Goal: Task Accomplishment & Management: Use online tool/utility

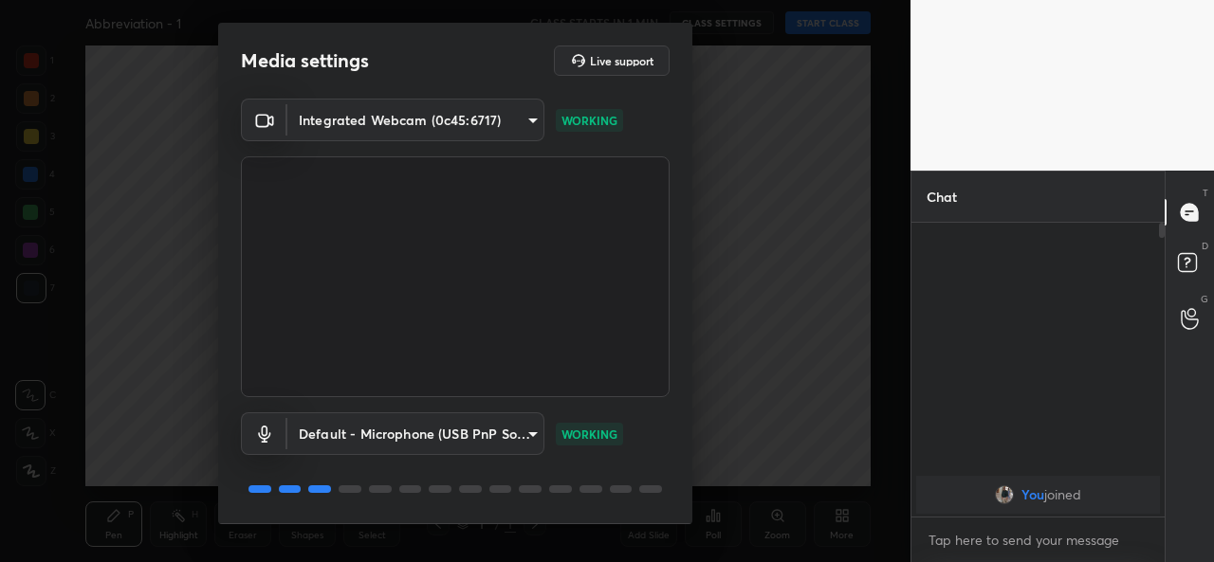
scroll to position [59, 0]
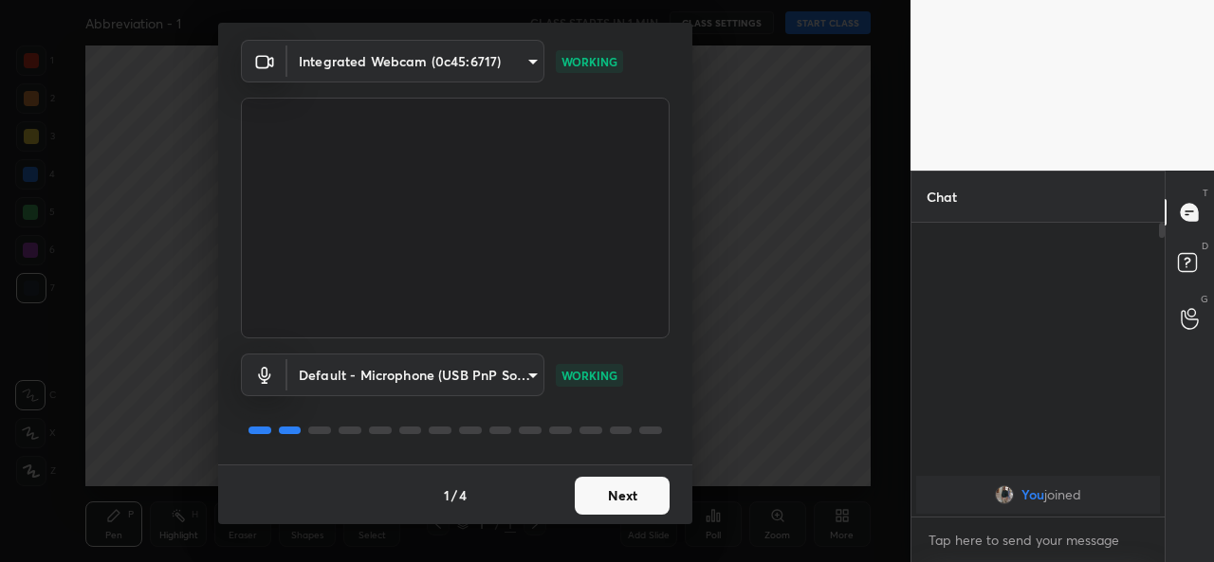
click at [613, 497] on button "Next" at bounding box center [622, 496] width 95 height 38
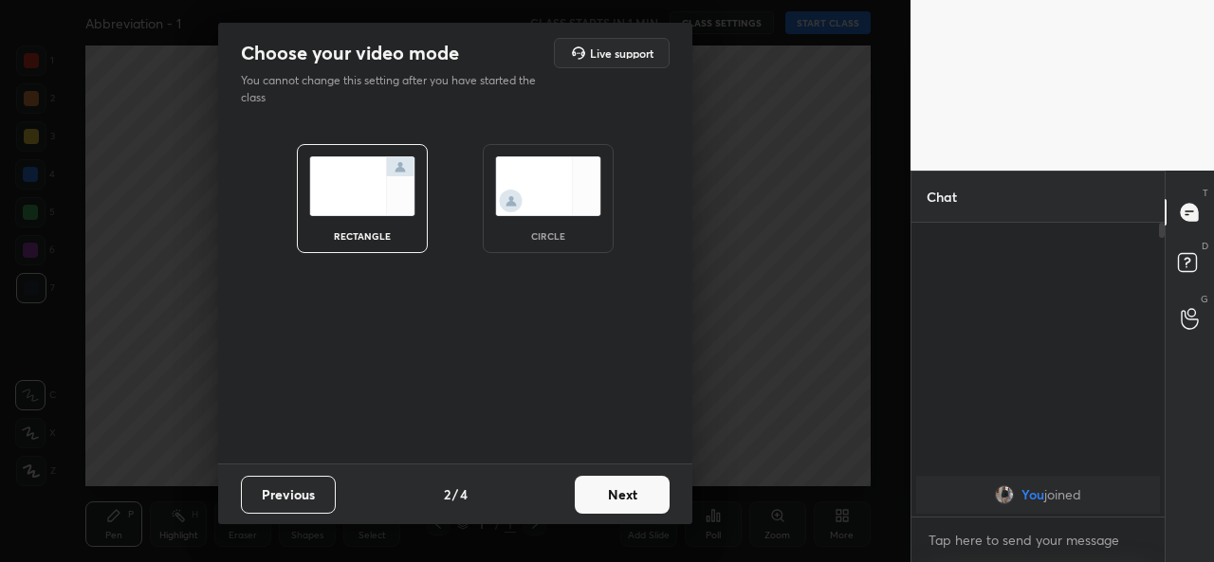
click at [613, 497] on button "Next" at bounding box center [622, 495] width 95 height 38
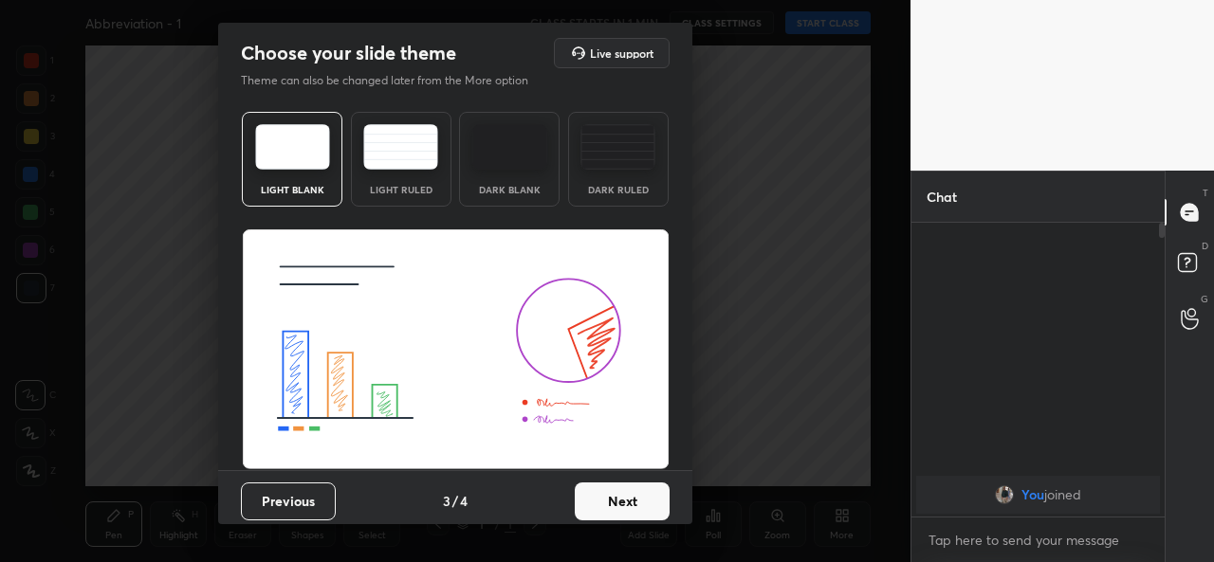
click at [613, 497] on button "Next" at bounding box center [622, 502] width 95 height 38
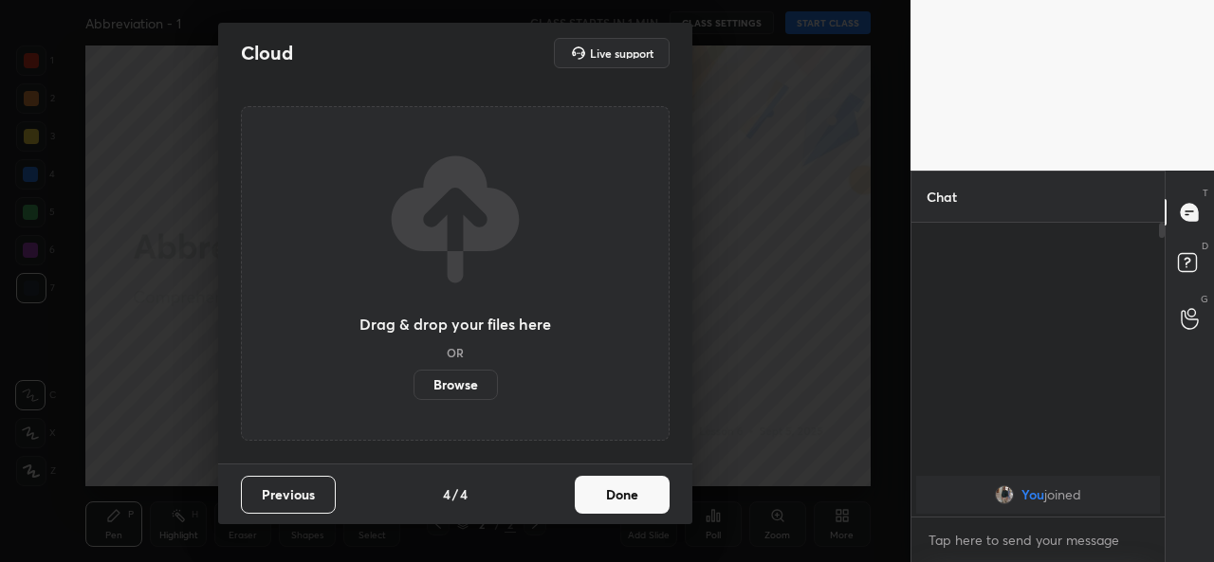
click at [613, 497] on button "Done" at bounding box center [622, 495] width 95 height 38
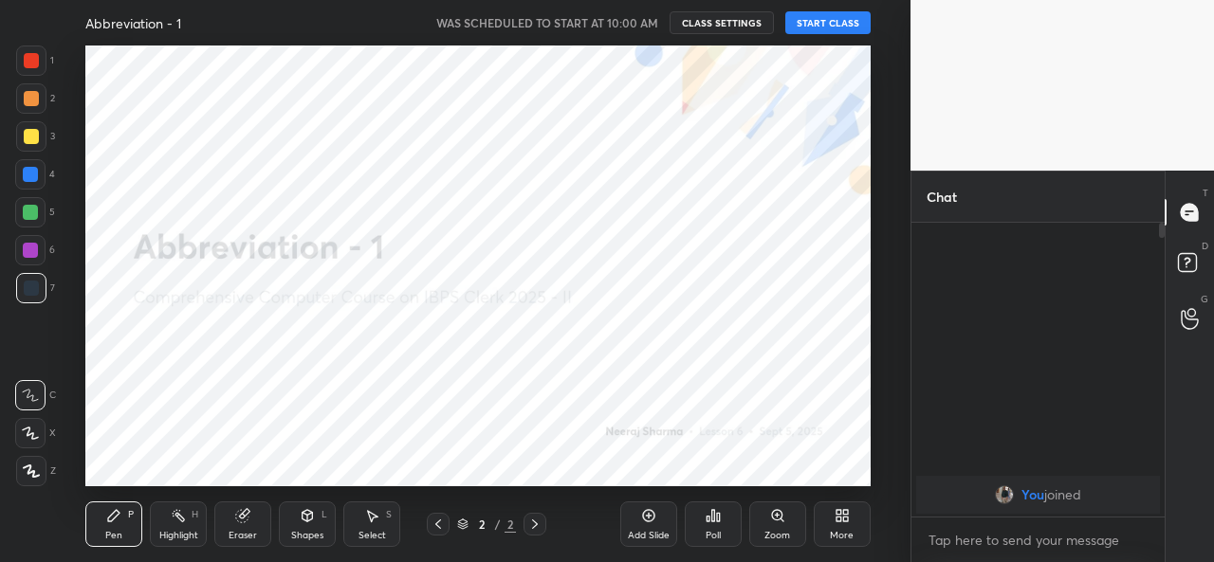
click at [848, 26] on button "START CLASS" at bounding box center [827, 22] width 85 height 23
click at [637, 524] on div "Add Slide" at bounding box center [648, 525] width 57 height 46
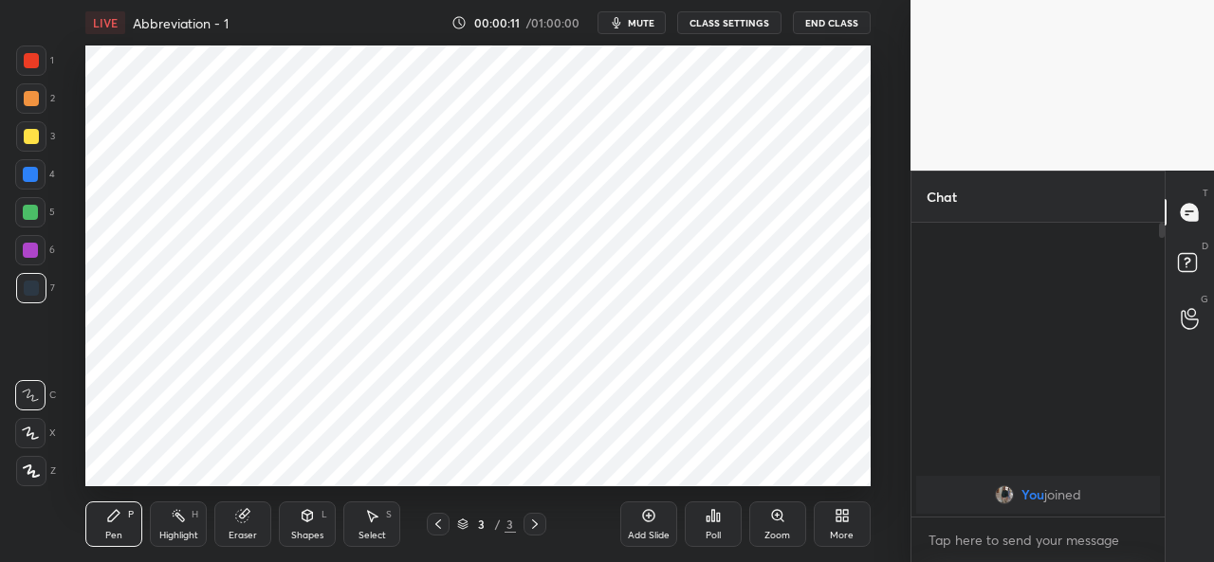
click at [659, 519] on div "Add Slide" at bounding box center [648, 525] width 57 height 46
click at [440, 522] on icon at bounding box center [437, 524] width 15 height 15
click at [840, 516] on icon at bounding box center [841, 515] width 15 height 15
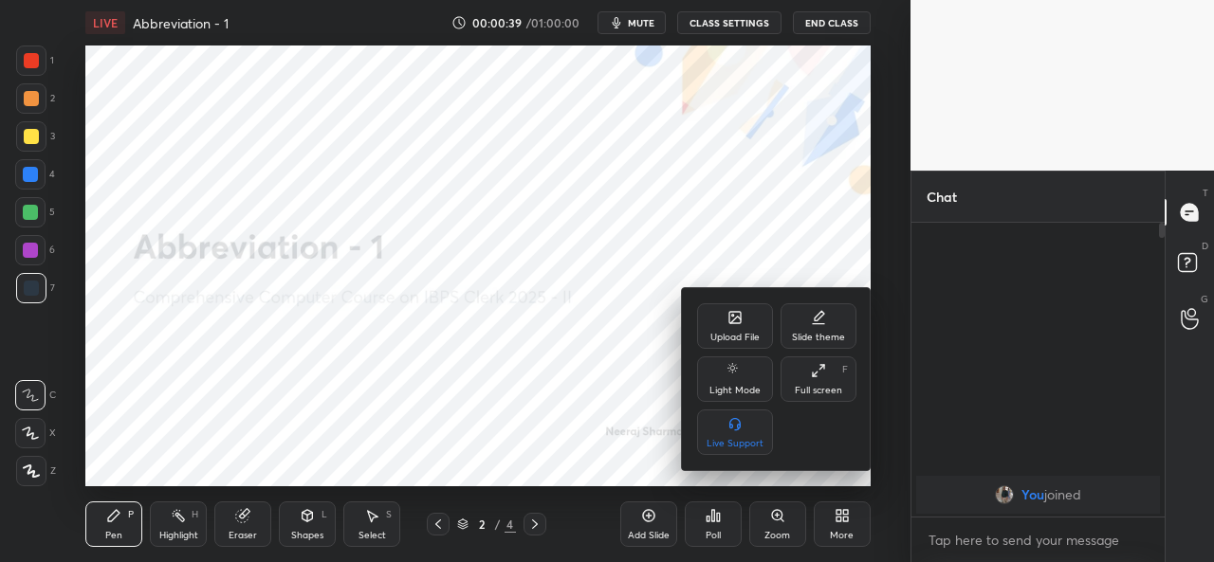
click at [730, 319] on icon at bounding box center [734, 317] width 11 height 11
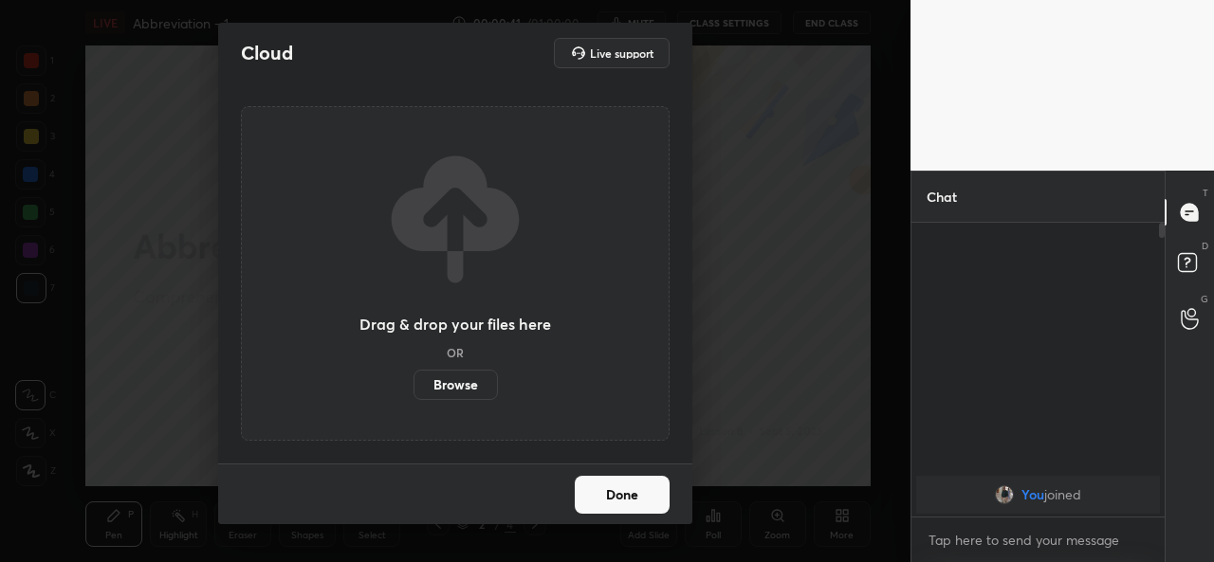
click at [447, 383] on label "Browse" at bounding box center [455, 385] width 84 height 30
click at [413, 383] on input "Browse" at bounding box center [413, 385] width 0 height 30
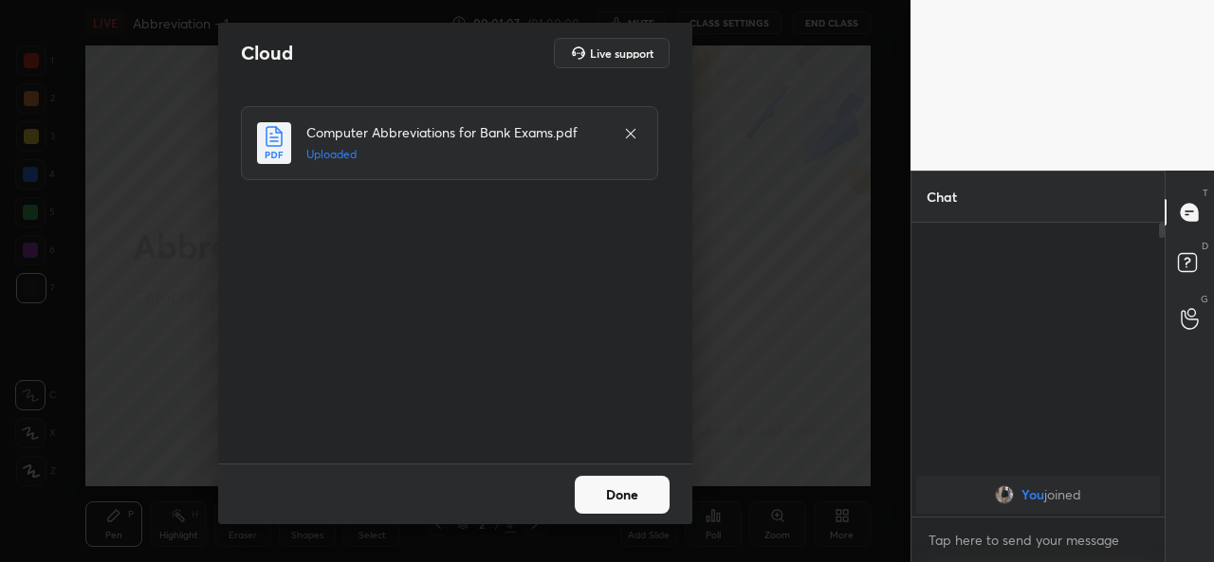
click at [614, 494] on button "Done" at bounding box center [622, 495] width 95 height 38
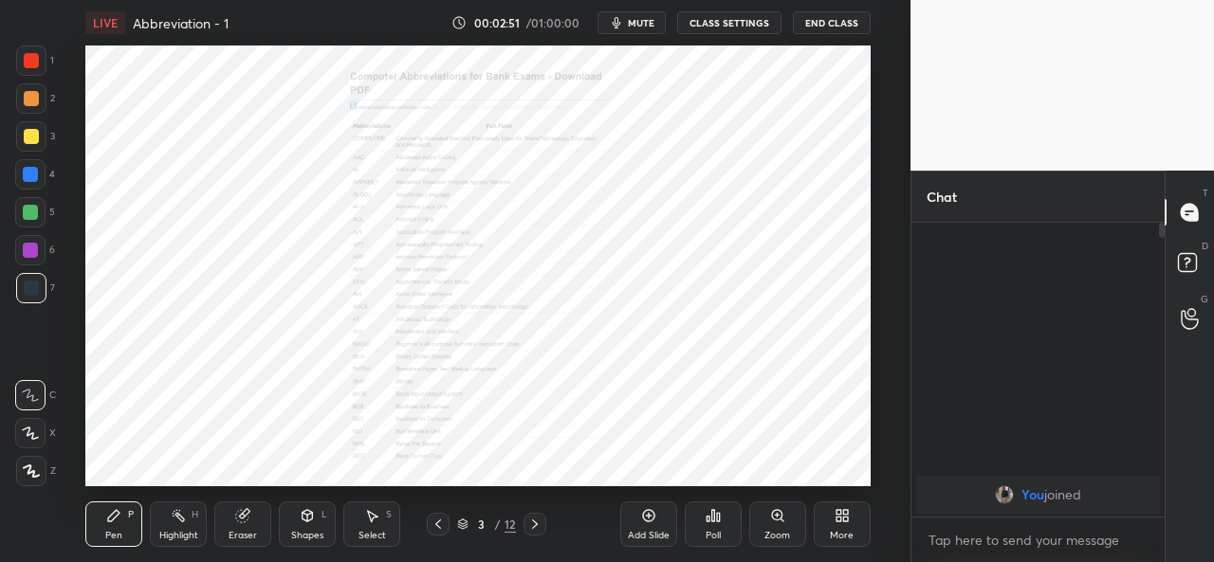
click at [537, 520] on icon at bounding box center [534, 524] width 15 height 15
click at [535, 518] on icon at bounding box center [534, 524] width 15 height 15
click at [536, 521] on icon at bounding box center [534, 524] width 15 height 15
click at [532, 522] on icon at bounding box center [534, 524] width 15 height 15
click at [533, 523] on icon at bounding box center [534, 524] width 15 height 15
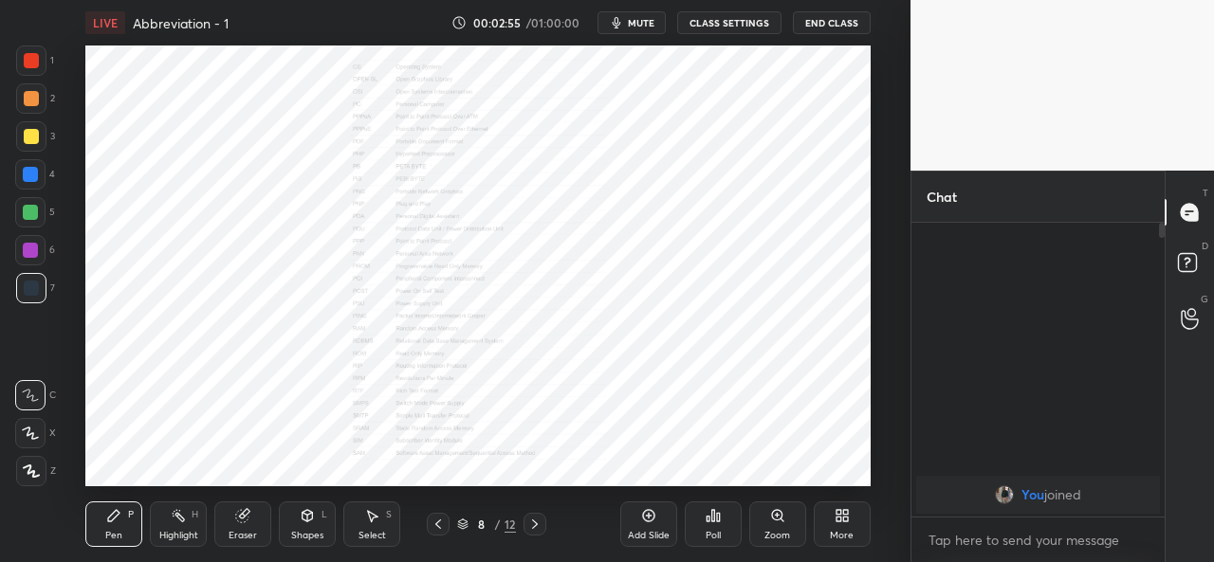
click at [533, 520] on icon at bounding box center [534, 524] width 15 height 15
click at [532, 521] on icon at bounding box center [534, 524] width 15 height 15
click at [531, 523] on icon at bounding box center [534, 524] width 15 height 15
click at [289, 490] on div "Pen P Highlight H Eraser Shapes L Select S 11 / 12 Add Slide Poll Zoom More" at bounding box center [477, 524] width 784 height 76
click at [650, 518] on div "Add Slide" at bounding box center [648, 525] width 57 height 46
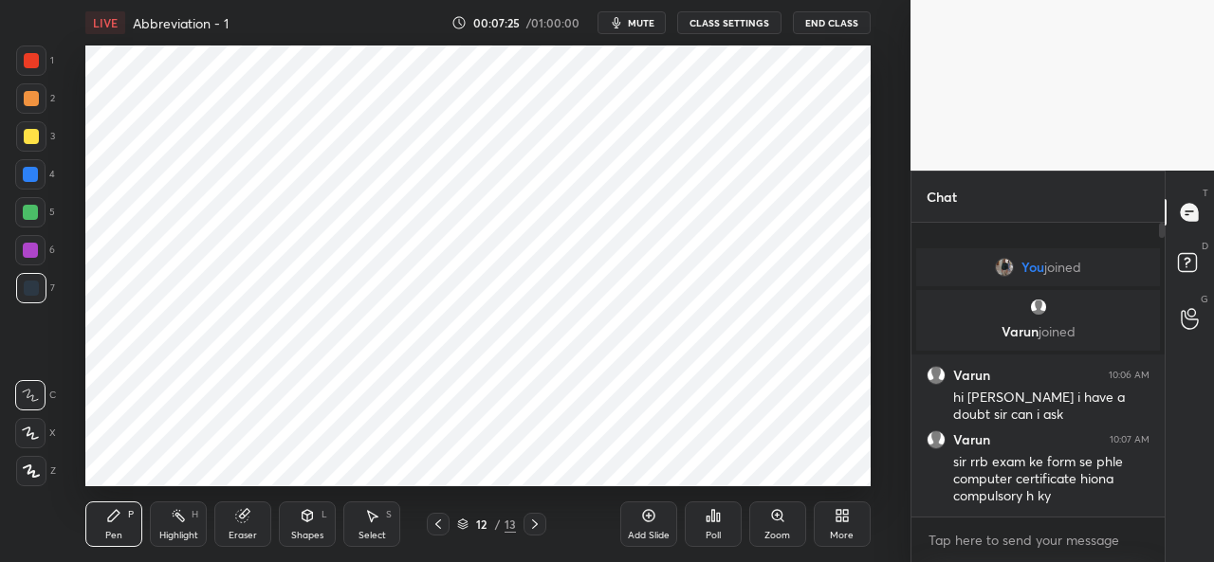
drag, startPoint x: 650, startPoint y: 514, endPoint x: 653, endPoint y: 503, distance: 10.8
click at [651, 513] on icon at bounding box center [648, 515] width 15 height 15
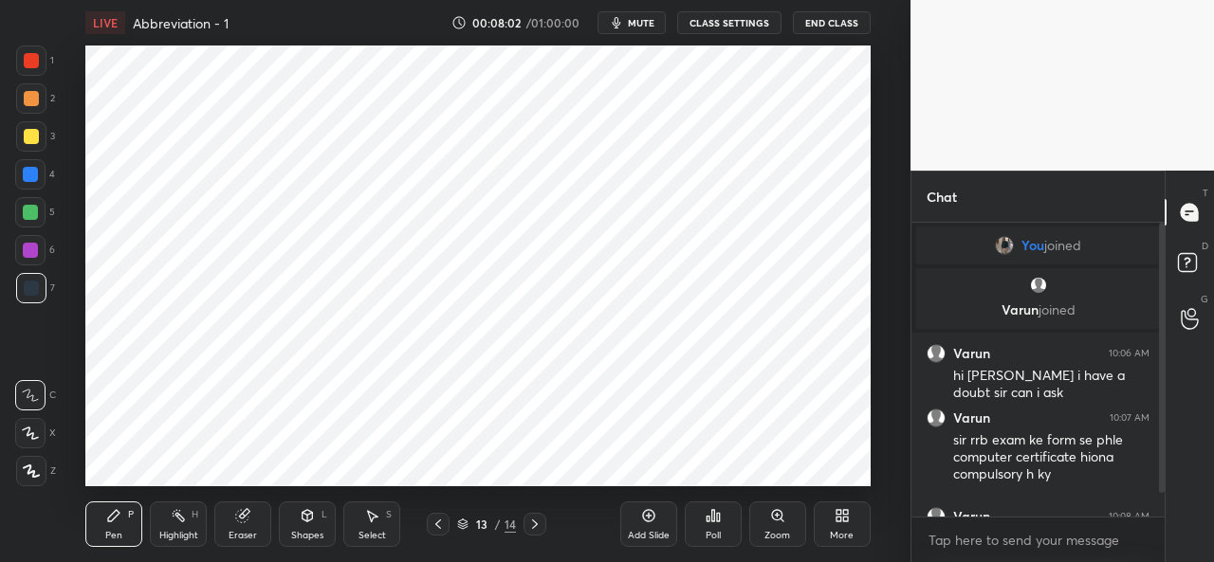
drag, startPoint x: 1162, startPoint y: 209, endPoint x: 1157, endPoint y: 259, distance: 50.6
click at [1157, 261] on div "Chat You joined [PERSON_NAME] joined Varun 10:06 AM hi sir i have a doubt sir c…" at bounding box center [1037, 367] width 254 height 392
click at [1161, 302] on div at bounding box center [1162, 358] width 6 height 270
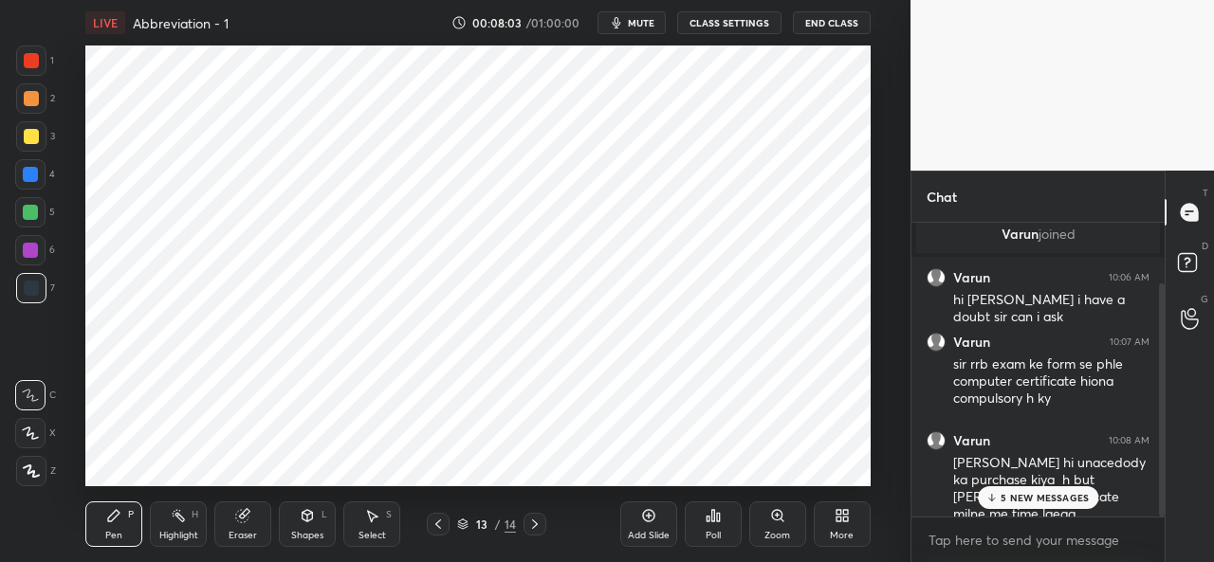
scroll to position [75, 0]
click at [1162, 301] on div at bounding box center [1162, 399] width 6 height 233
click at [1016, 493] on p "5 NEW MESSAGES" at bounding box center [1044, 497] width 88 height 11
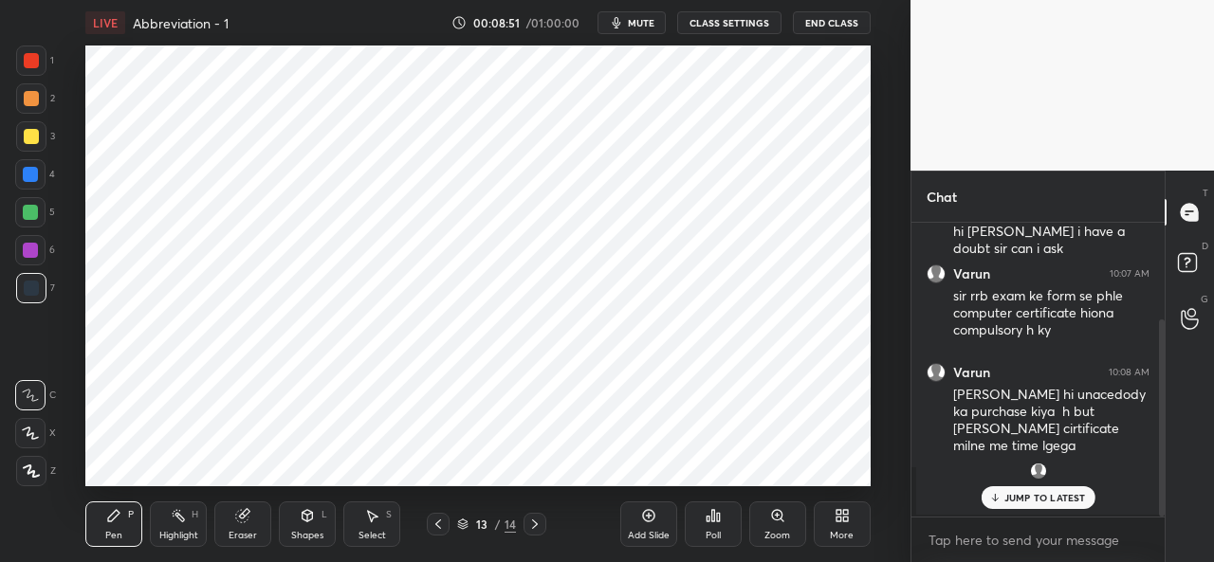
click at [1039, 497] on p "JUMP TO LATEST" at bounding box center [1045, 497] width 82 height 11
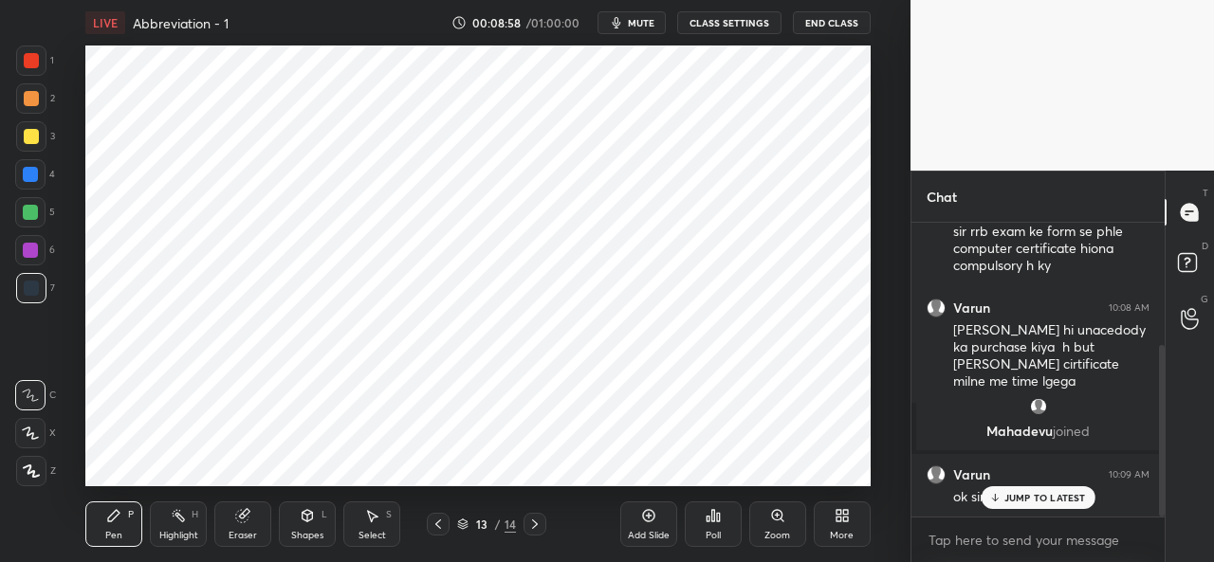
click at [1028, 490] on div "JUMP TO LATEST" at bounding box center [1037, 497] width 114 height 23
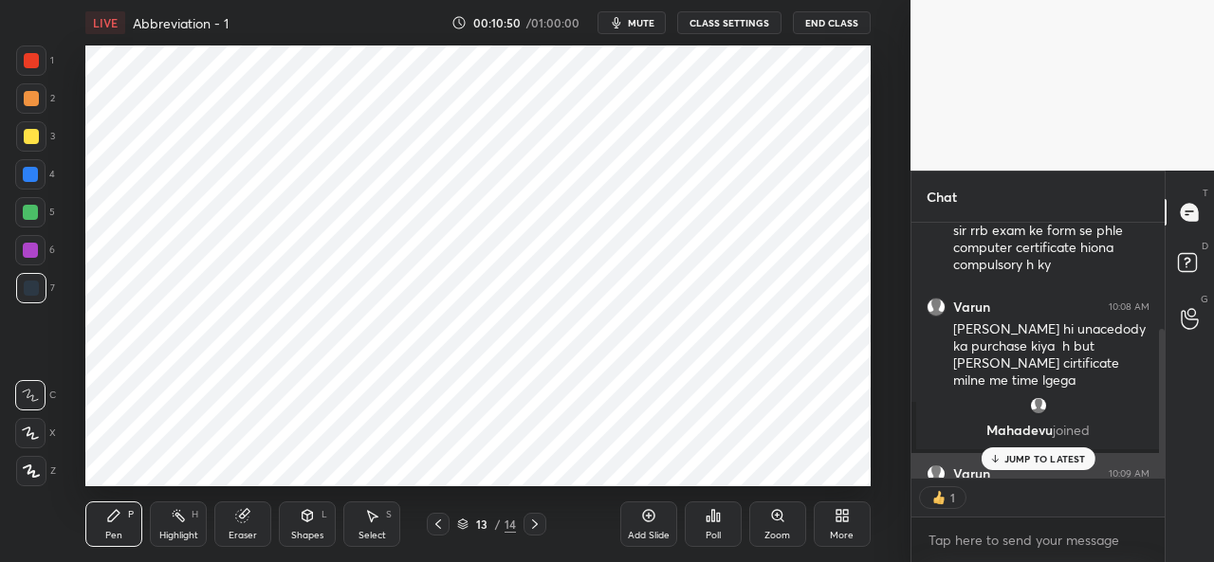
click at [1034, 455] on p "JUMP TO LATEST" at bounding box center [1045, 458] width 82 height 11
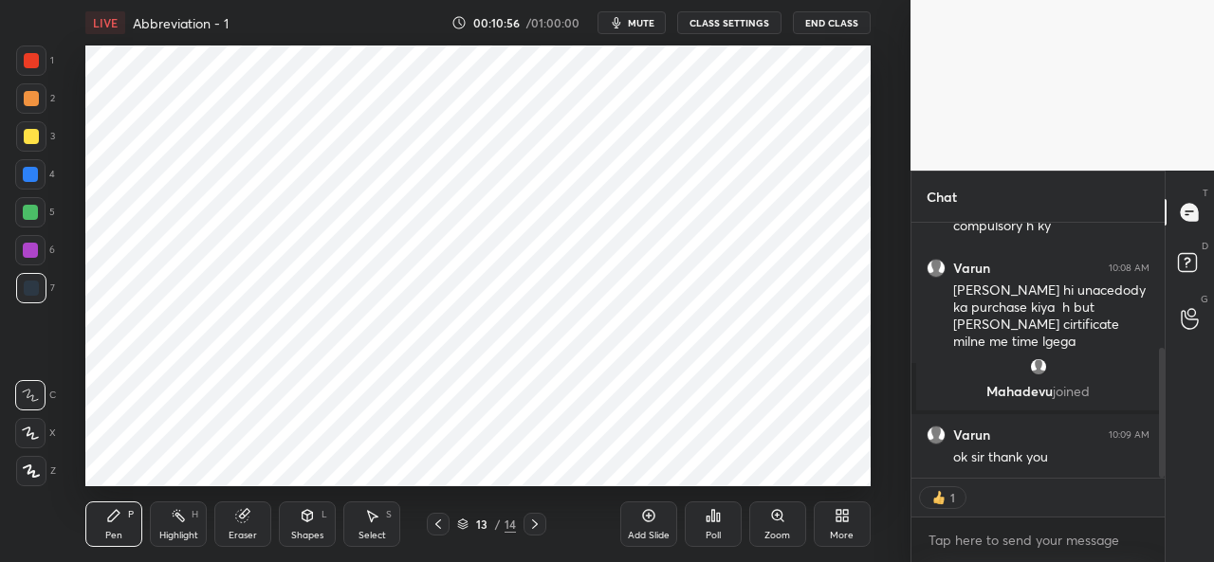
scroll to position [209, 0]
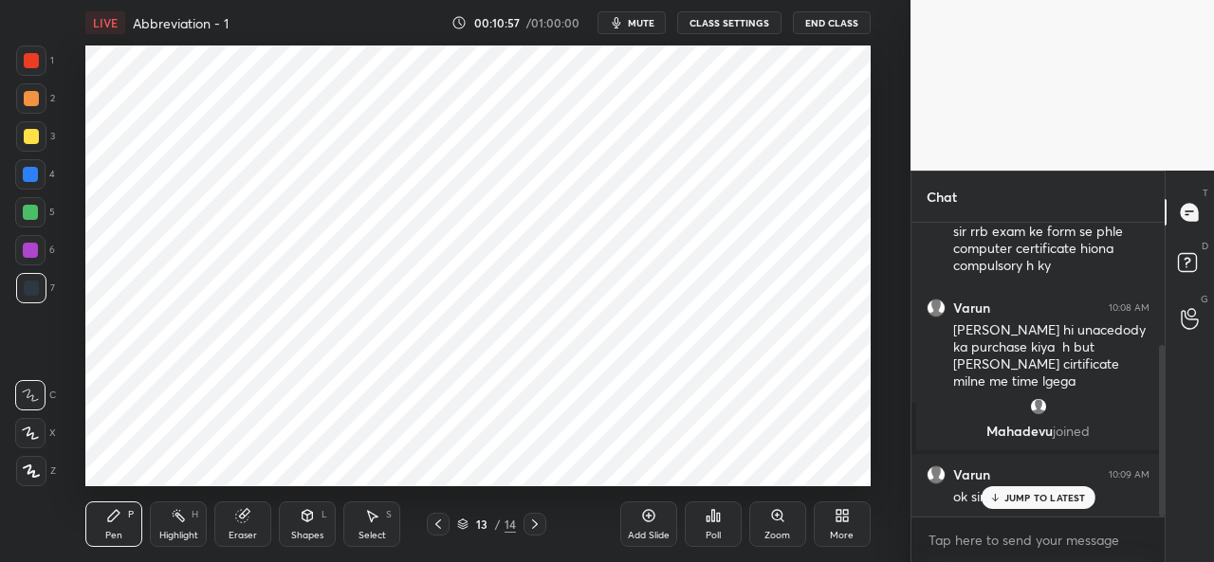
click at [438, 521] on icon at bounding box center [437, 524] width 15 height 15
click at [1066, 492] on p "JUMP TO LATEST" at bounding box center [1045, 497] width 82 height 11
click at [432, 526] on icon at bounding box center [437, 524] width 15 height 15
click at [533, 521] on icon at bounding box center [534, 524] width 15 height 15
click at [537, 519] on icon at bounding box center [534, 524] width 15 height 15
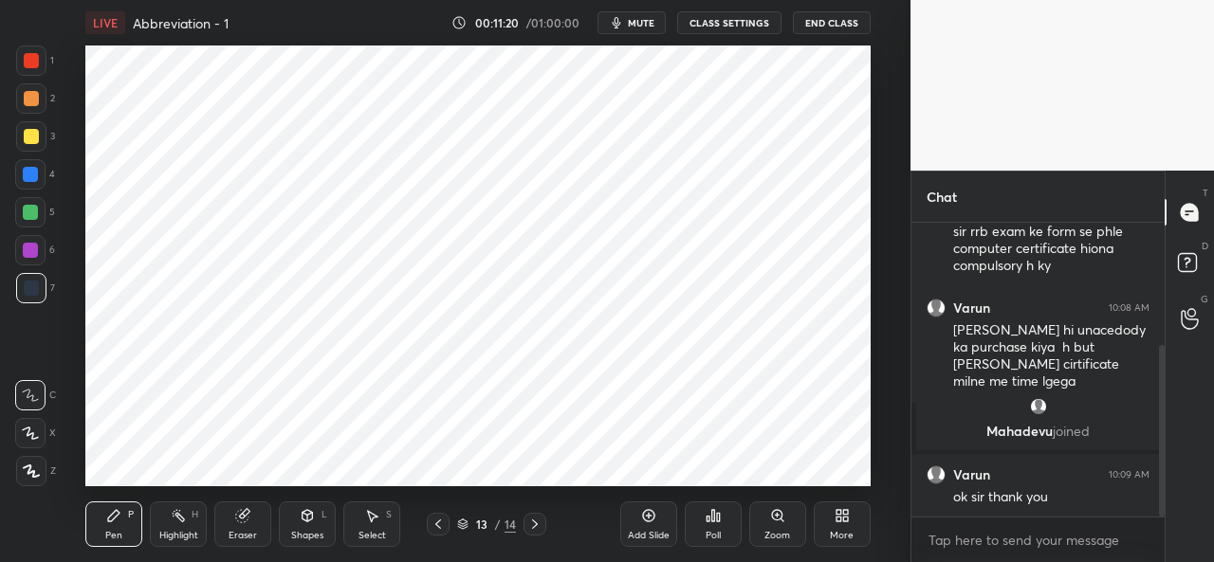
click at [535, 524] on icon at bounding box center [534, 524] width 15 height 15
click at [432, 522] on icon at bounding box center [437, 524] width 15 height 15
click at [442, 522] on icon at bounding box center [437, 524] width 15 height 15
click at [442, 520] on icon at bounding box center [437, 524] width 15 height 15
click at [538, 516] on div at bounding box center [534, 524] width 23 height 23
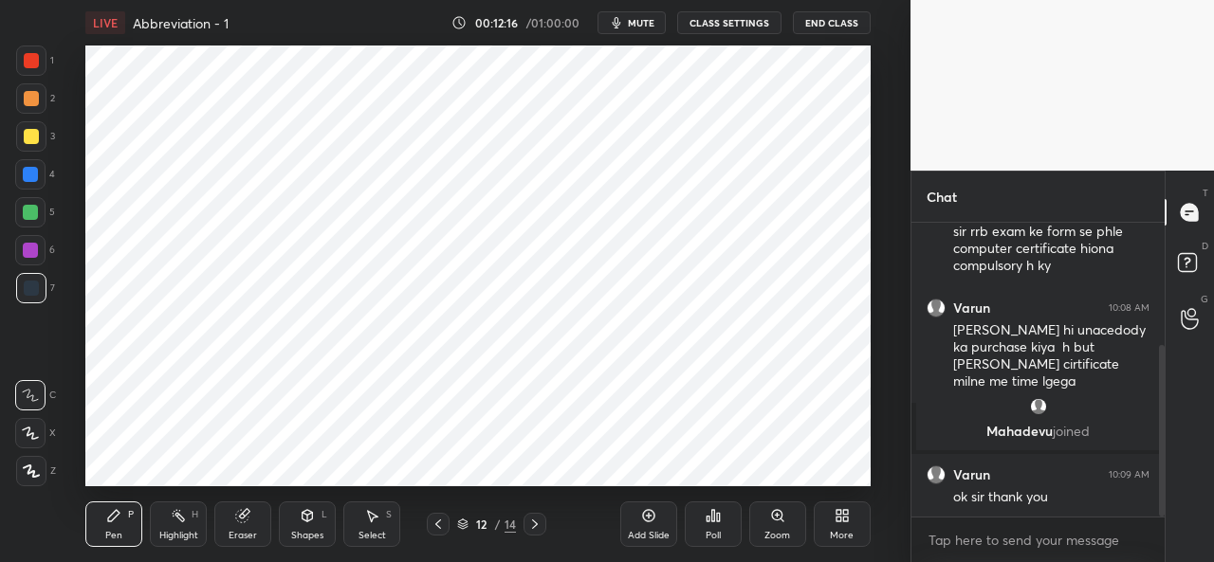
click at [535, 486] on div "LIVE Abbreviation - 1 00:12:16 / 01:00:00 mute CLASS SETTINGS End Class Setting…" at bounding box center [478, 281] width 834 height 562
click at [643, 526] on div "Add Slide" at bounding box center [648, 525] width 57 height 46
click at [439, 523] on icon at bounding box center [437, 524] width 15 height 15
click at [438, 524] on icon at bounding box center [437, 524] width 15 height 15
click at [439, 522] on icon at bounding box center [437, 524] width 15 height 15
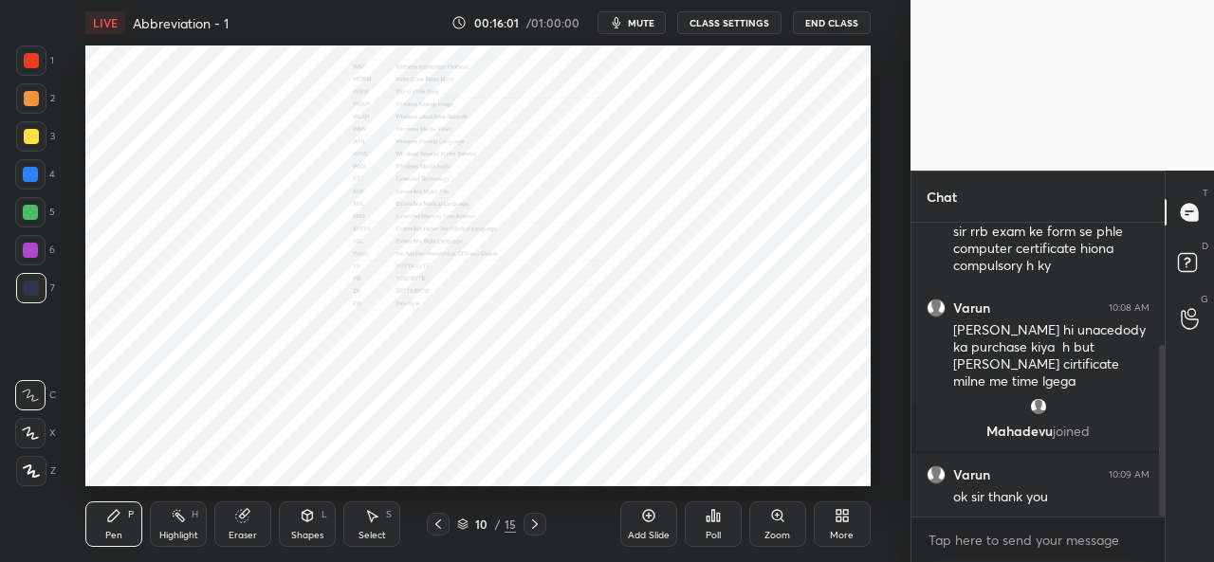
click at [439, 522] on icon at bounding box center [437, 524] width 15 height 15
click at [438, 522] on icon at bounding box center [437, 524] width 15 height 15
click at [436, 522] on icon at bounding box center [437, 524] width 15 height 15
click at [449, 520] on div "7 / 15" at bounding box center [486, 524] width 119 height 23
click at [434, 522] on icon at bounding box center [437, 524] width 15 height 15
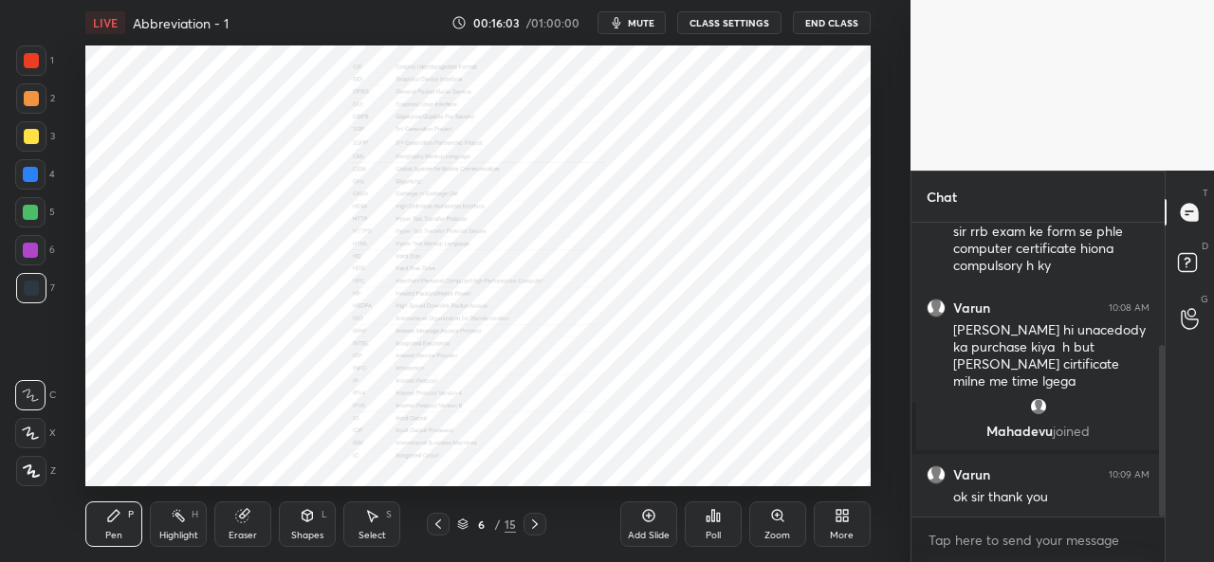
drag, startPoint x: 431, startPoint y: 522, endPoint x: 446, endPoint y: 523, distance: 14.3
click at [432, 522] on icon at bounding box center [437, 524] width 15 height 15
click at [437, 522] on icon at bounding box center [438, 524] width 6 height 9
click at [434, 515] on div at bounding box center [438, 524] width 23 height 23
click at [658, 473] on div "LIVE Abbreviation - 1 00:23:27 / 01:00:00 mute CLASS SETTINGS End Class Setting…" at bounding box center [478, 281] width 834 height 562
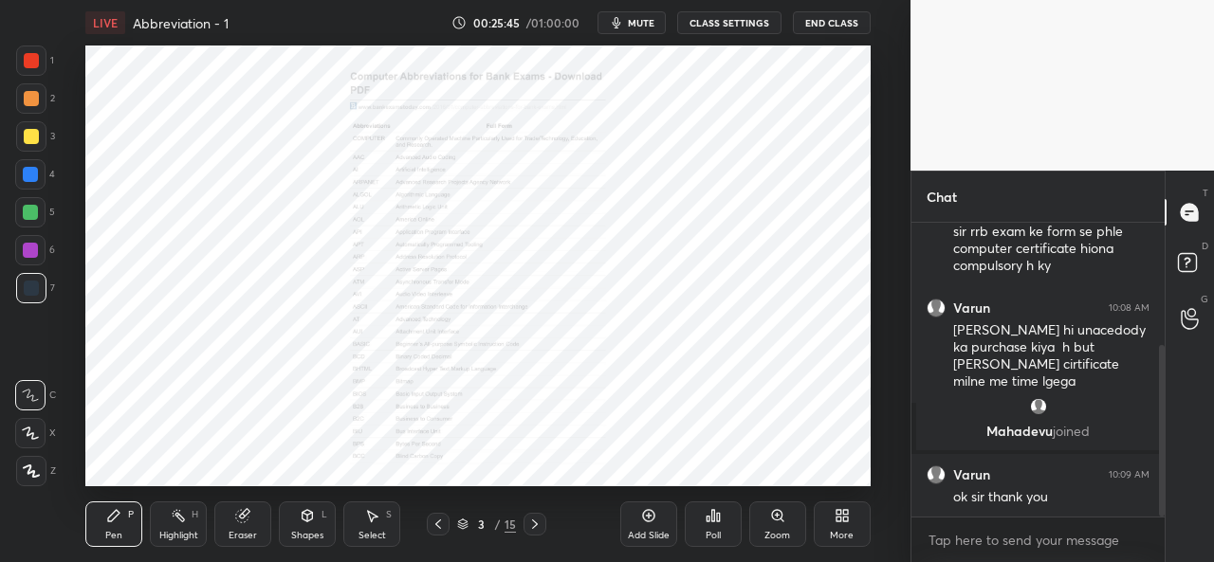
click at [538, 520] on icon at bounding box center [534, 524] width 15 height 15
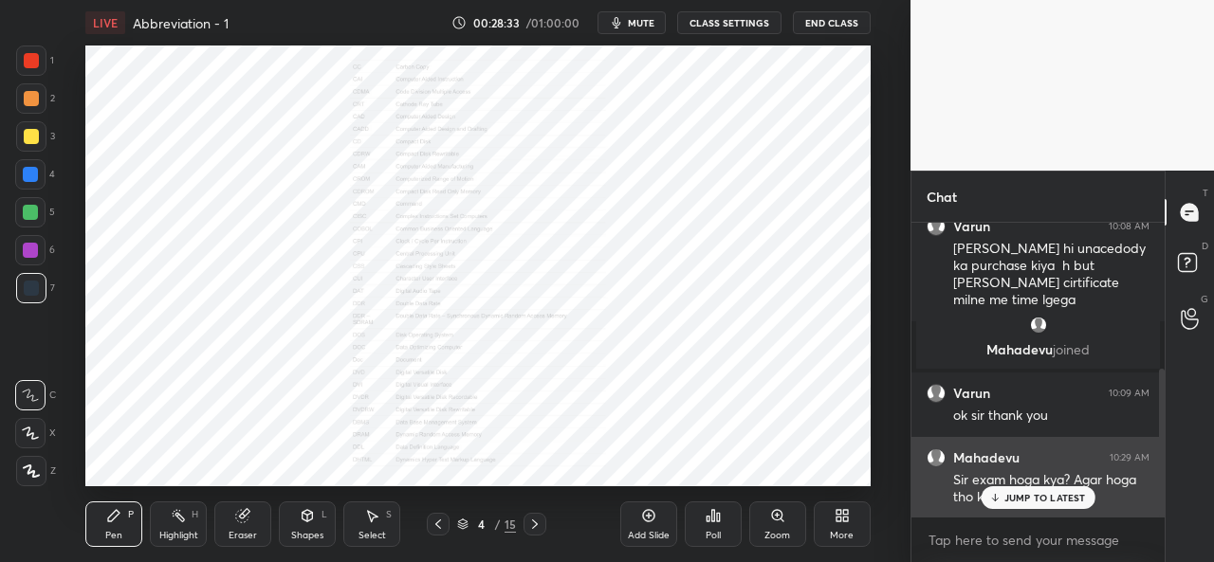
click at [1041, 500] on p "JUMP TO LATEST" at bounding box center [1045, 497] width 82 height 11
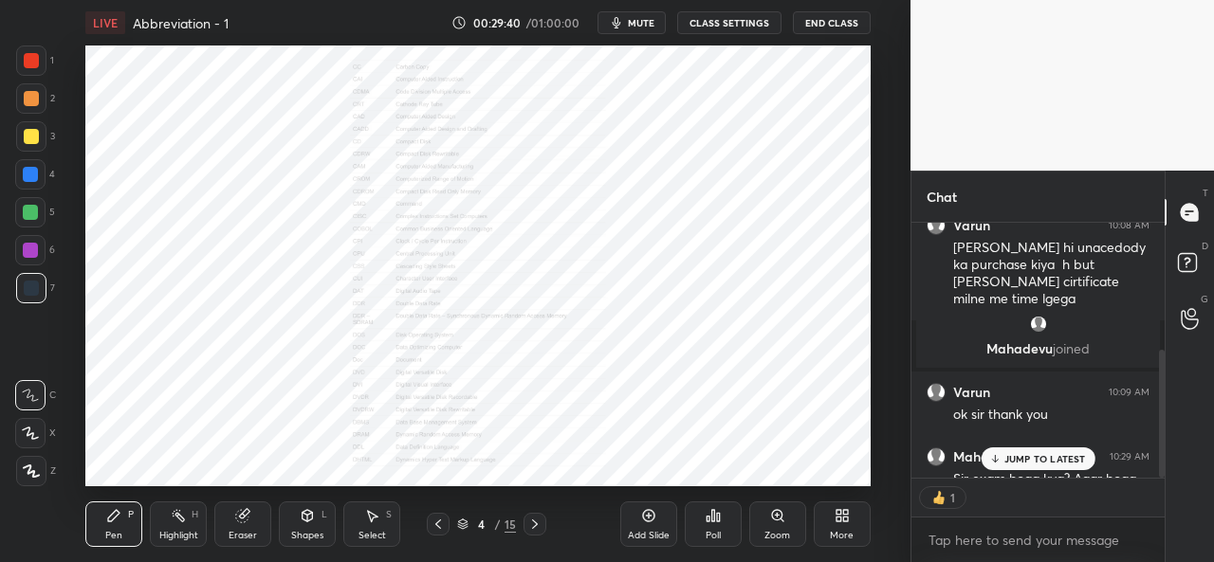
scroll to position [7, 6]
click at [1035, 456] on p "JUMP TO LATEST" at bounding box center [1045, 458] width 82 height 11
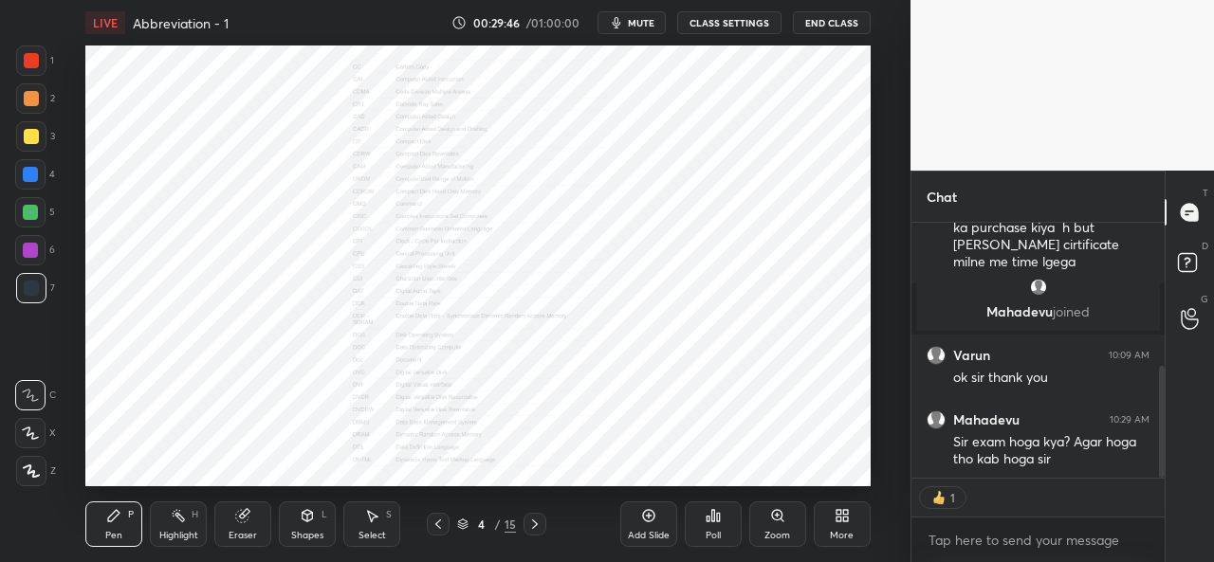
scroll to position [6, 6]
click at [871, 395] on div "Setting up your live class Poll for secs No correct answer Start poll" at bounding box center [478, 266] width 834 height 441
click at [1032, 461] on p "JUMP TO LATEST" at bounding box center [1045, 458] width 82 height 11
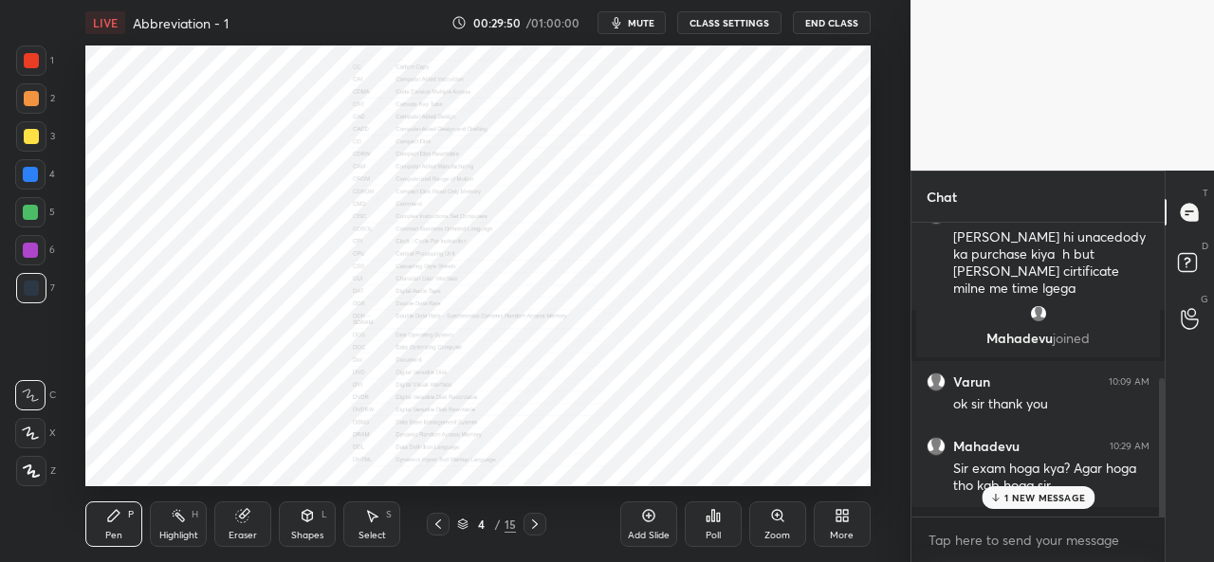
scroll to position [290, 0]
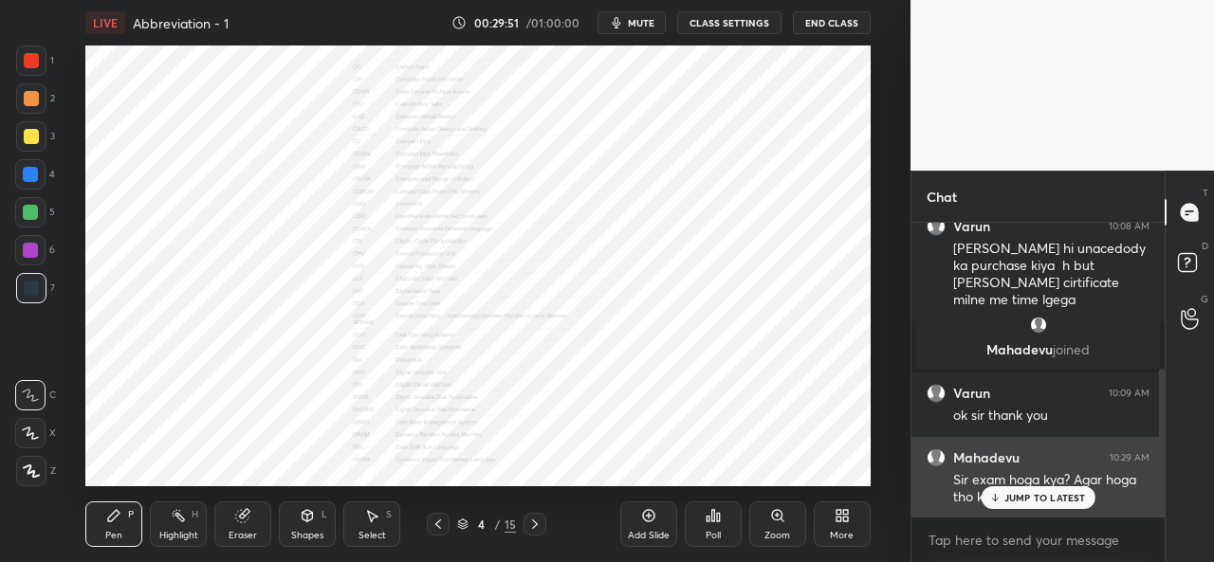
click at [1042, 500] on p "JUMP TO LATEST" at bounding box center [1045, 497] width 82 height 11
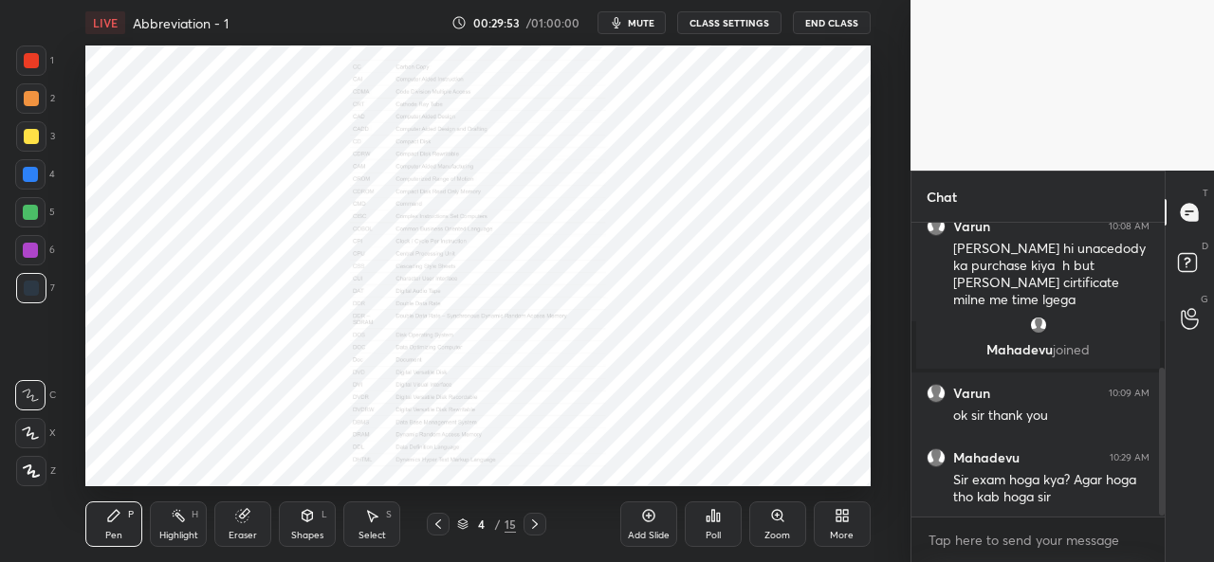
click at [1203, 432] on div "T Messages (T) D Doubts (D) G Raise Hand (G)" at bounding box center [1188, 367] width 49 height 392
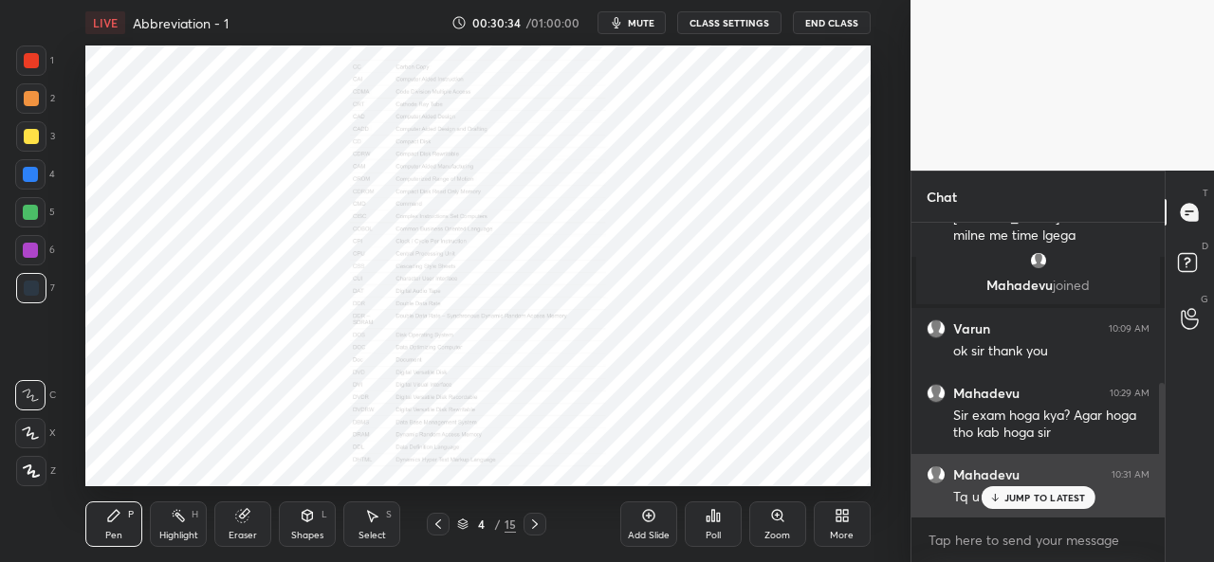
click at [1037, 500] on p "JUMP TO LATEST" at bounding box center [1045, 497] width 82 height 11
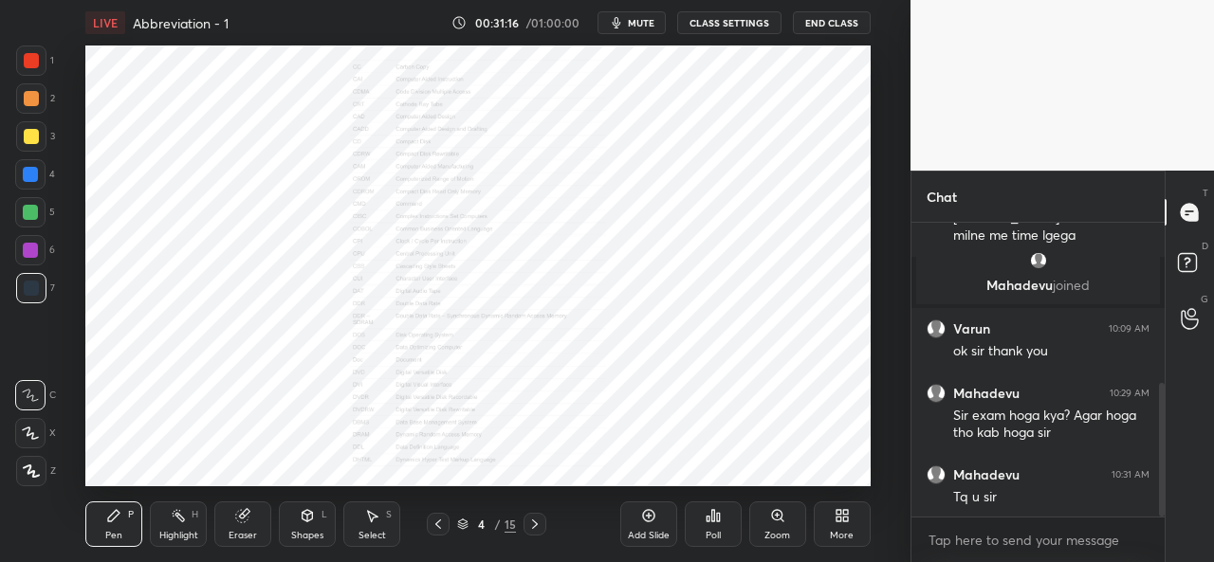
click at [535, 522] on icon at bounding box center [535, 524] width 6 height 9
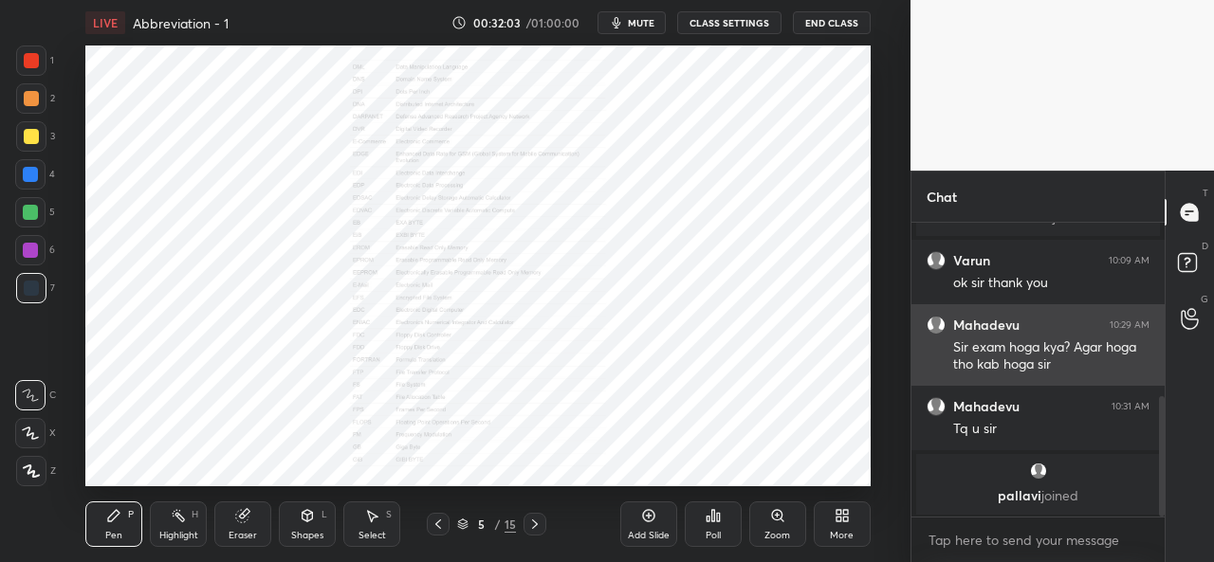
click at [914, 304] on div "1 2 3 4 5 6 7 C X Z C X Z E E Erase all H H LIVE Abbreviation - 1 00:32:03 / 01…" at bounding box center [607, 281] width 1214 height 562
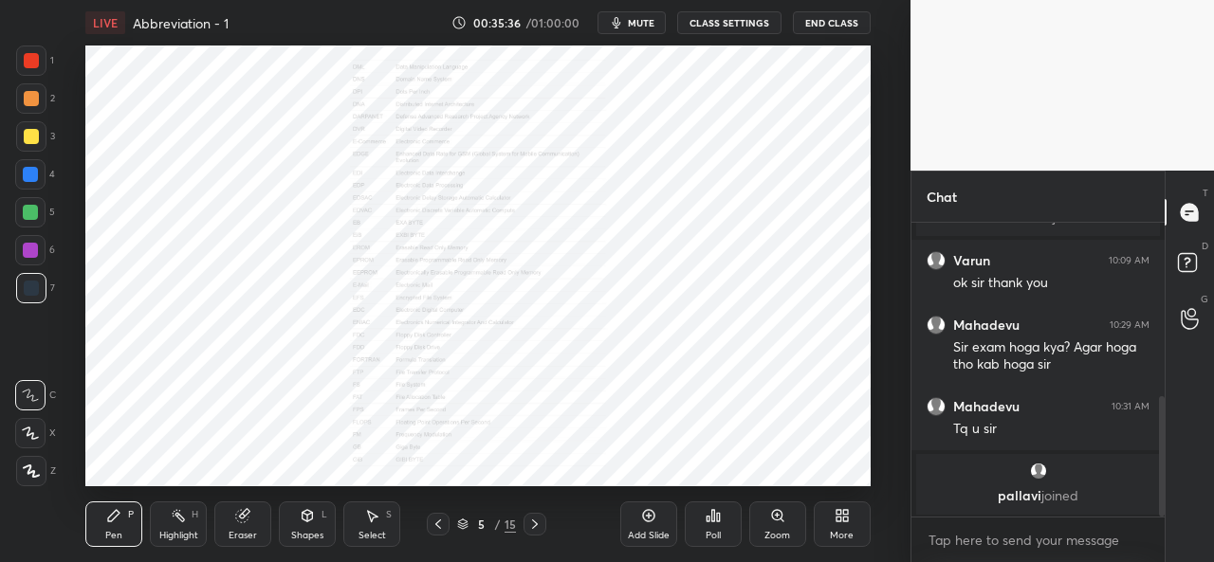
click at [538, 523] on icon at bounding box center [534, 524] width 15 height 15
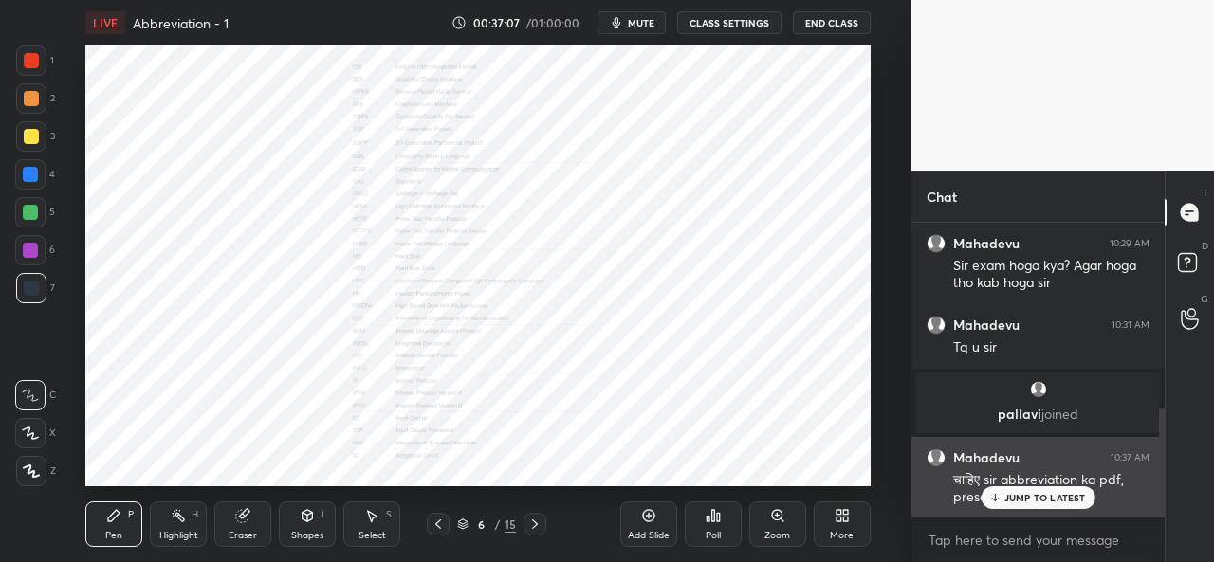
click at [1039, 502] on p "JUMP TO LATEST" at bounding box center [1045, 497] width 82 height 11
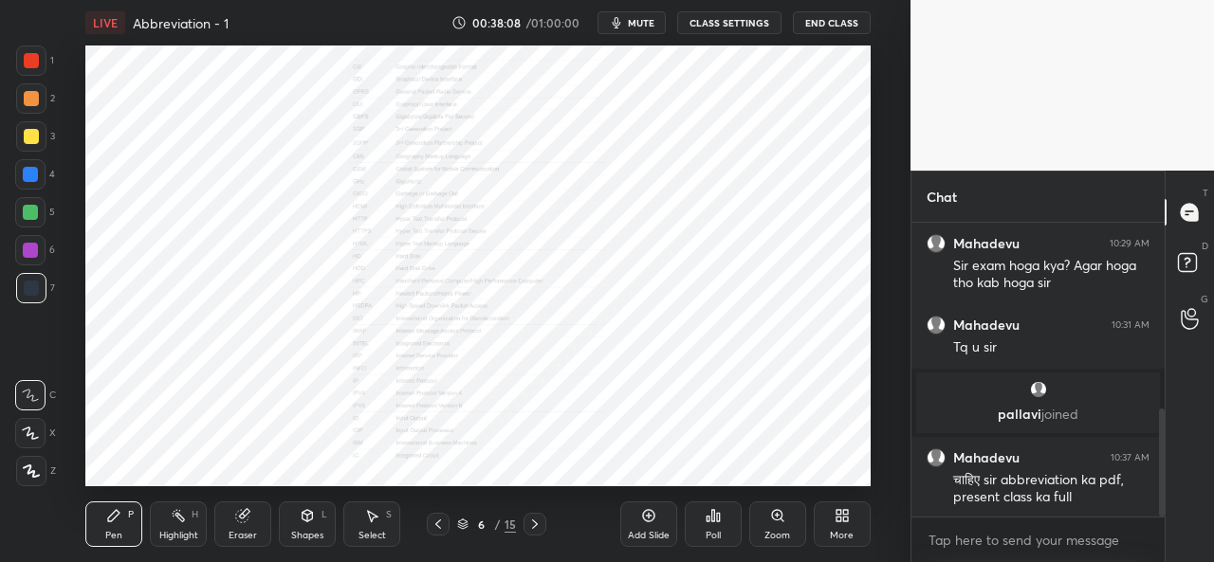
scroll to position [569, 0]
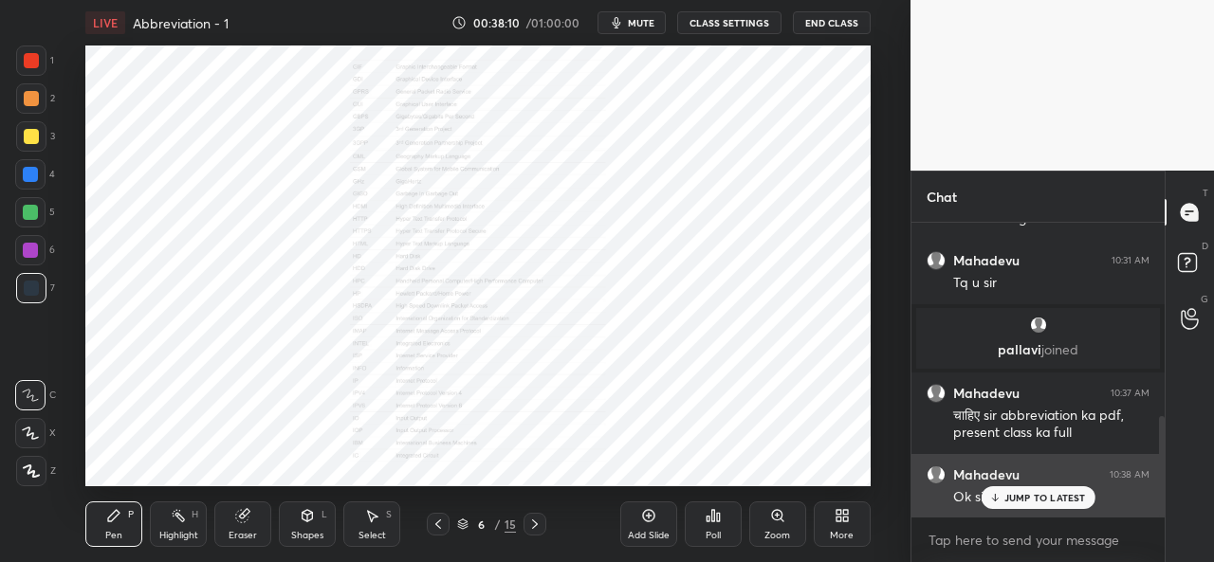
click at [1014, 500] on p "JUMP TO LATEST" at bounding box center [1045, 497] width 82 height 11
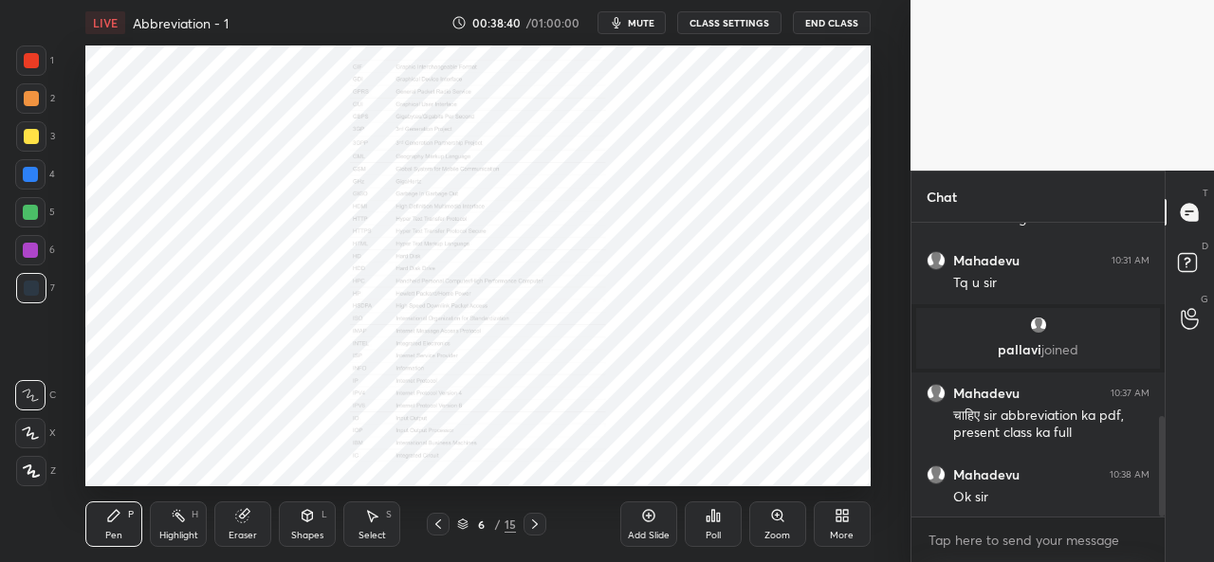
click at [538, 523] on icon at bounding box center [534, 524] width 15 height 15
click at [529, 522] on icon at bounding box center [534, 524] width 15 height 15
click at [529, 524] on icon at bounding box center [534, 524] width 15 height 15
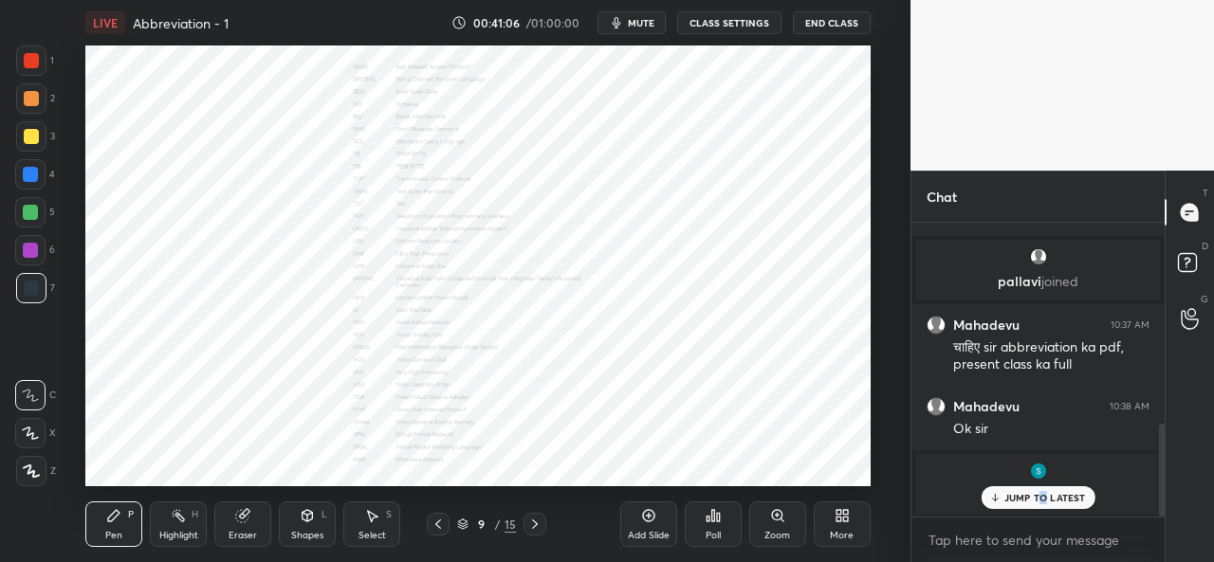
click at [1042, 494] on p "JUMP TO LATEST" at bounding box center [1045, 497] width 82 height 11
click at [535, 523] on icon at bounding box center [535, 524] width 6 height 9
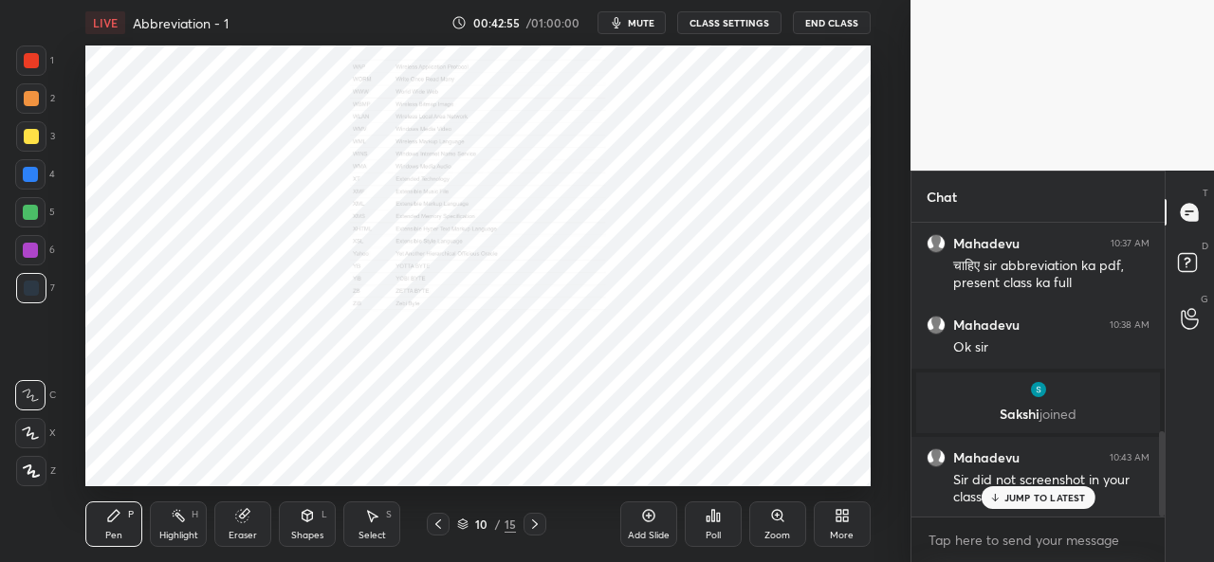
click at [1022, 492] on p "JUMP TO LATEST" at bounding box center [1045, 497] width 82 height 11
click at [833, 26] on button "End Class" at bounding box center [832, 22] width 78 height 23
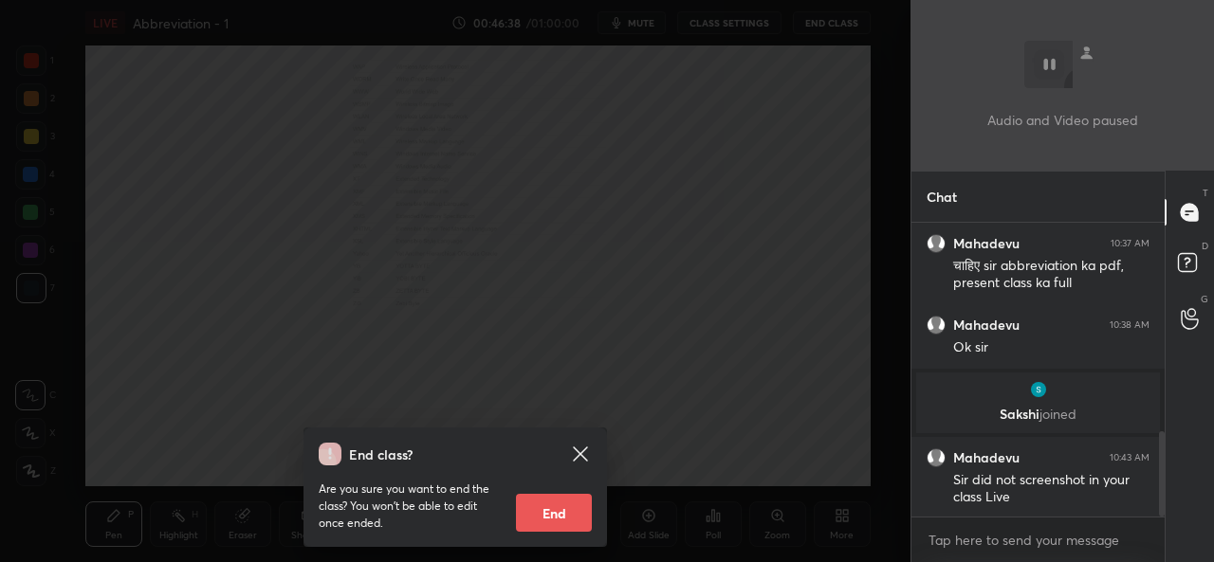
click at [555, 503] on button "End" at bounding box center [554, 513] width 76 height 38
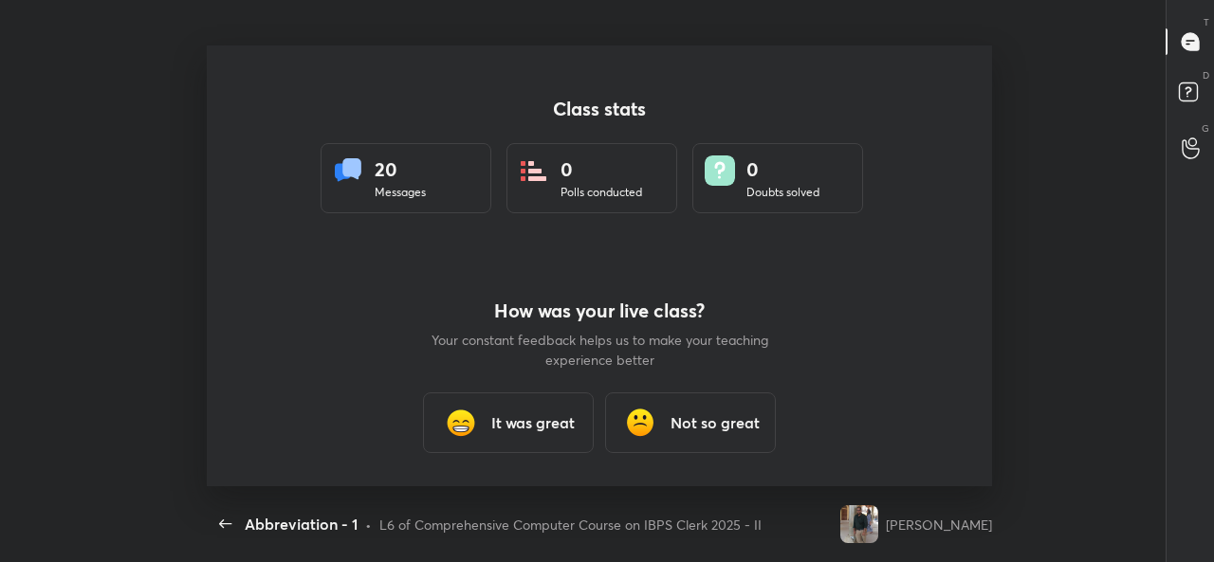
scroll to position [0, 0]
drag, startPoint x: 444, startPoint y: 556, endPoint x: 444, endPoint y: 536, distance: 19.9
click at [445, 0] on html "Abbreviation - 1 CLASS SETTINGS End Class Class stats 20 Messages 0 Polls condu…" at bounding box center [607, 0] width 1214 height 0
click at [501, 427] on h3 "It was great" at bounding box center [532, 423] width 83 height 23
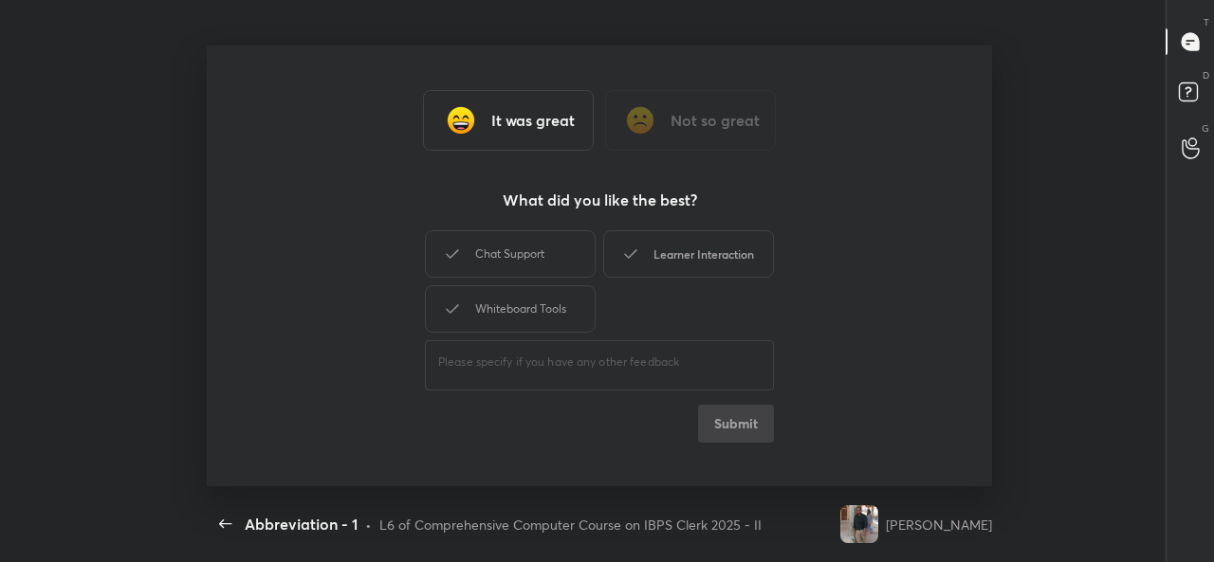
click at [702, 252] on div "Learner Interaction" at bounding box center [688, 253] width 171 height 47
click at [702, 255] on div "Learner Interaction" at bounding box center [688, 253] width 171 height 47
click at [676, 254] on div "Learner Interaction" at bounding box center [688, 253] width 171 height 47
click at [736, 423] on button "Submit" at bounding box center [736, 424] width 76 height 38
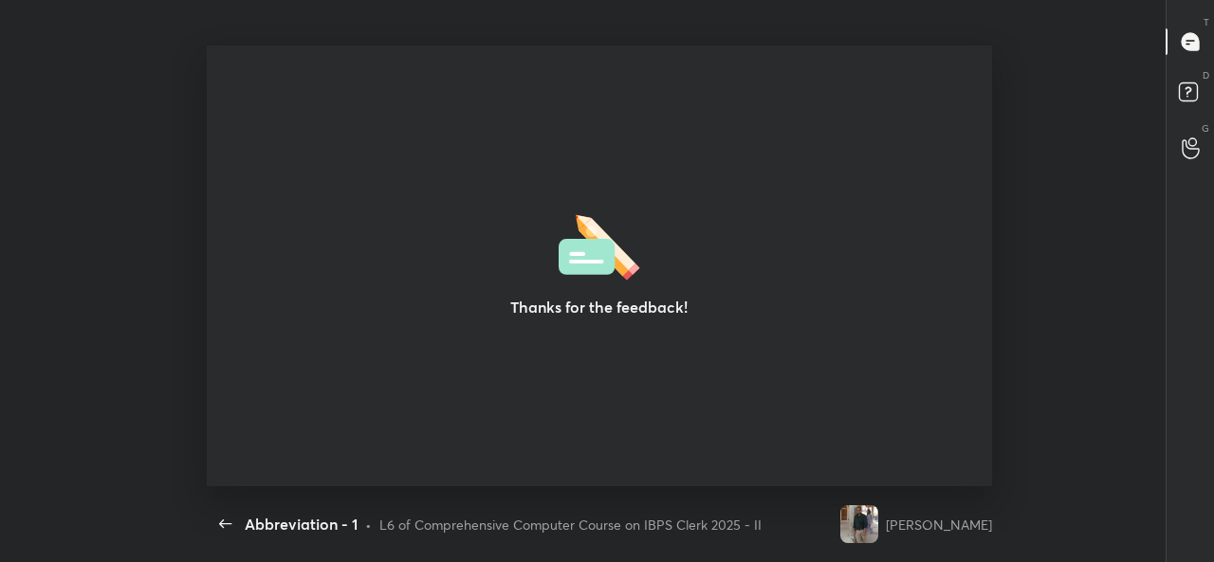
type textarea "x"
